Goal: Complete application form: Complete application form

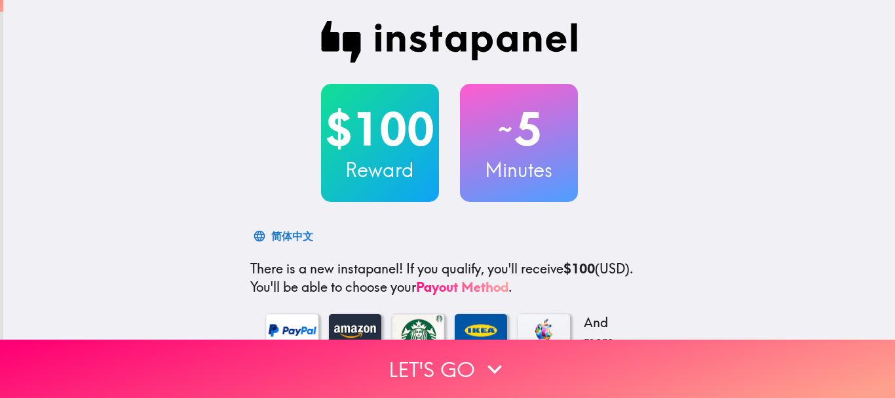
scroll to position [224, 0]
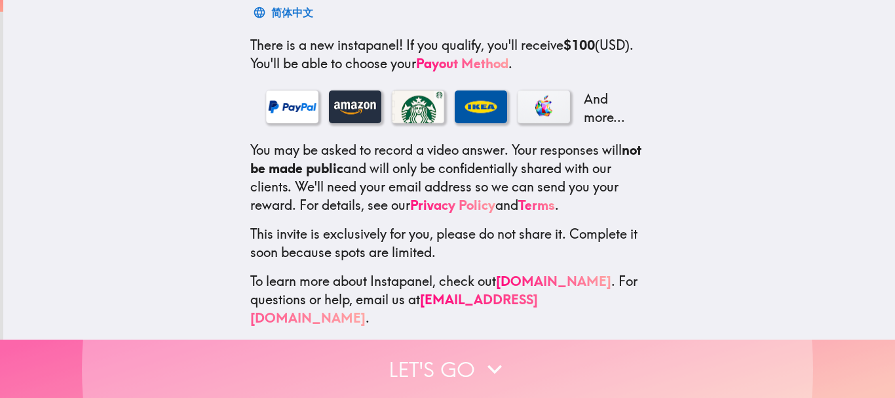
click at [408, 350] on button "Let's go" at bounding box center [447, 369] width 895 height 58
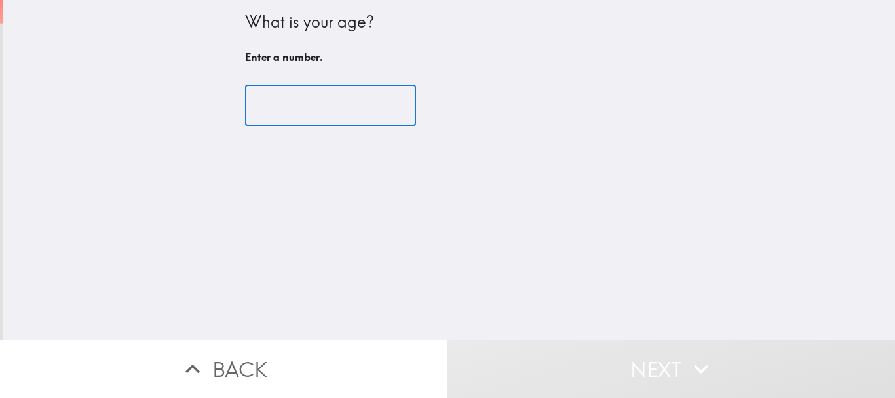
click at [286, 108] on input "number" at bounding box center [330, 105] width 171 height 41
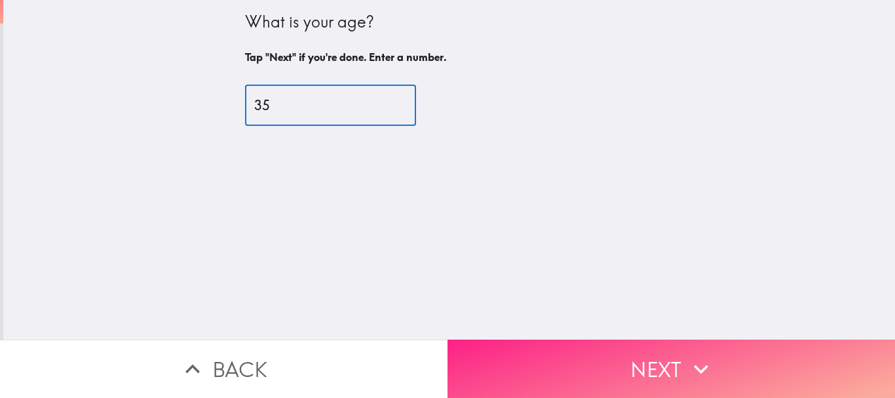
type input "35"
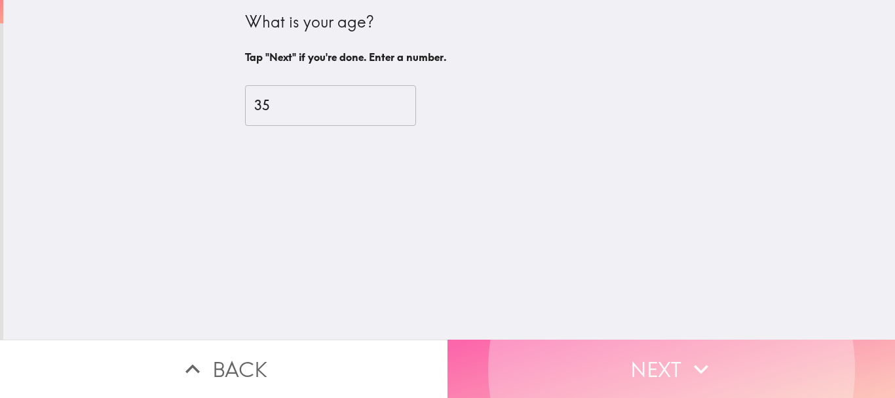
click at [551, 355] on button "Next" at bounding box center [672, 369] width 448 height 58
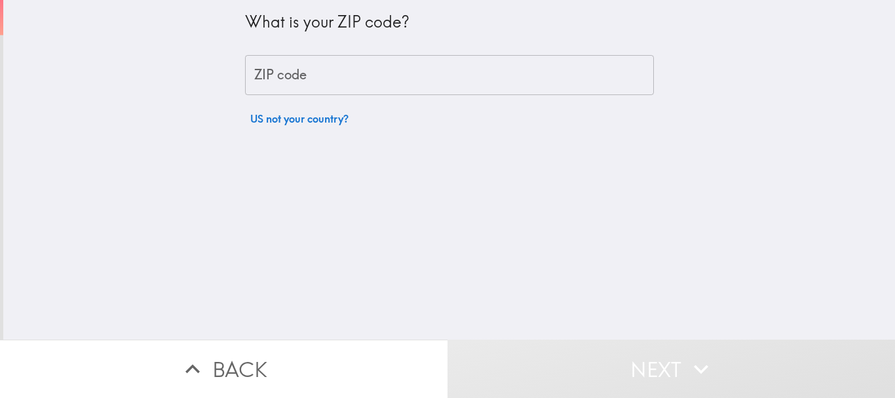
click at [291, 79] on input "ZIP code" at bounding box center [449, 75] width 409 height 41
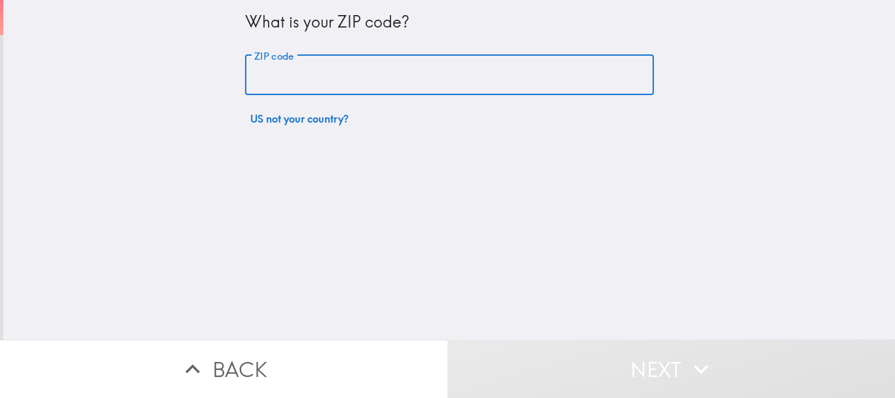
type input "75052"
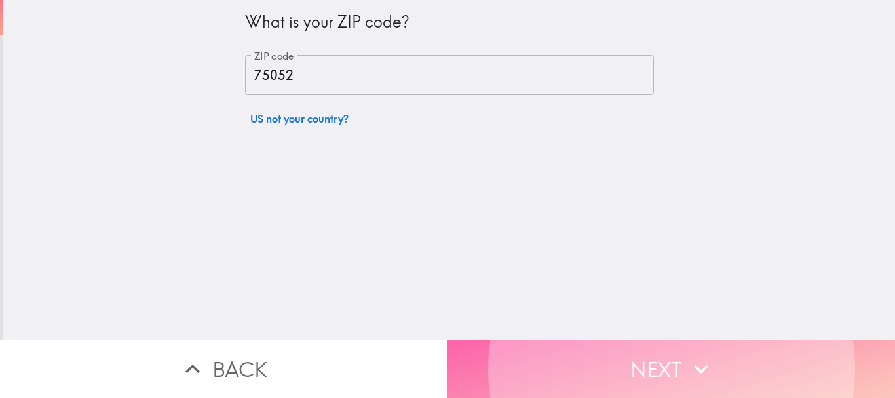
click at [646, 363] on button "Next" at bounding box center [672, 369] width 448 height 58
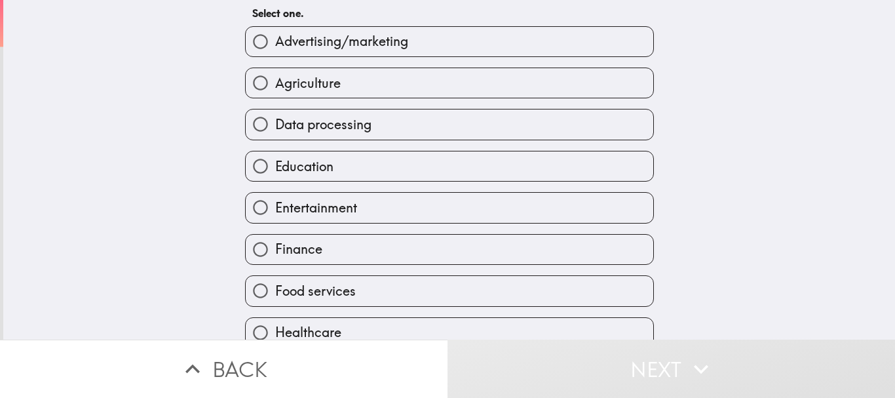
scroll to position [197, 0]
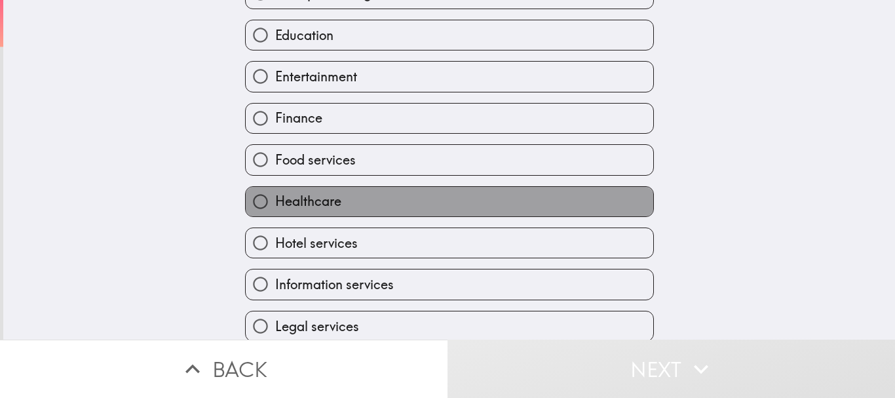
click at [296, 206] on span "Healthcare" at bounding box center [308, 201] width 66 height 18
click at [275, 206] on input "Healthcare" at bounding box center [260, 201] width 29 height 29
radio input "true"
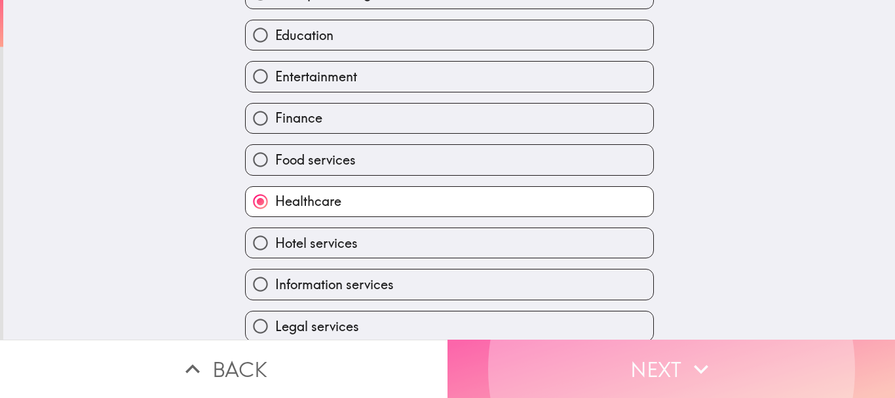
click at [629, 360] on button "Next" at bounding box center [672, 369] width 448 height 58
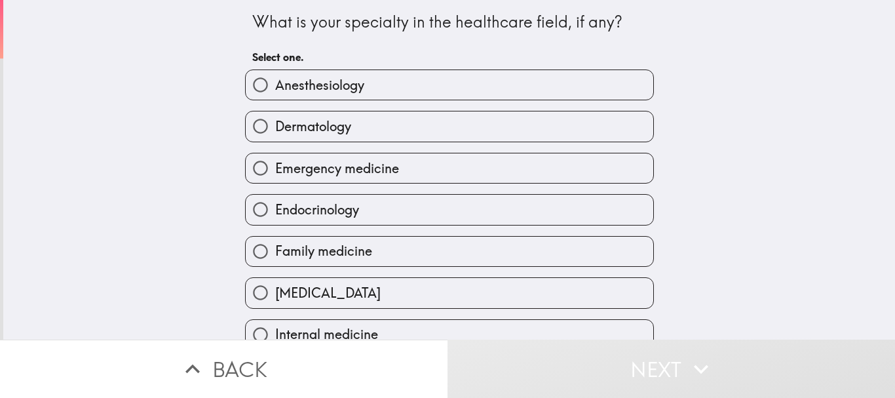
click at [381, 250] on label "Family medicine" at bounding box center [450, 251] width 408 height 29
click at [275, 250] on input "Family medicine" at bounding box center [260, 251] width 29 height 29
radio input "true"
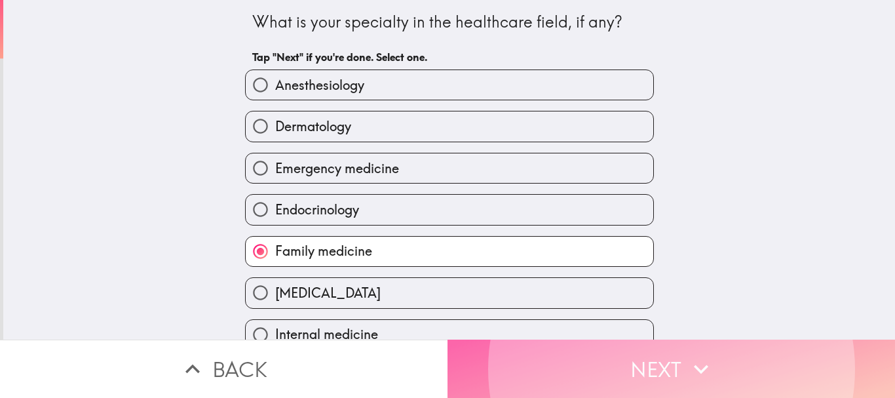
click at [551, 351] on button "Next" at bounding box center [672, 369] width 448 height 58
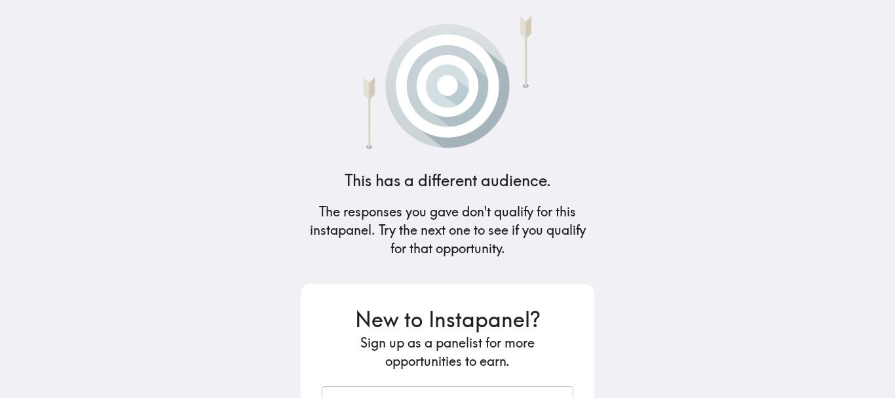
scroll to position [181, 0]
